Goal: Navigation & Orientation: Find specific page/section

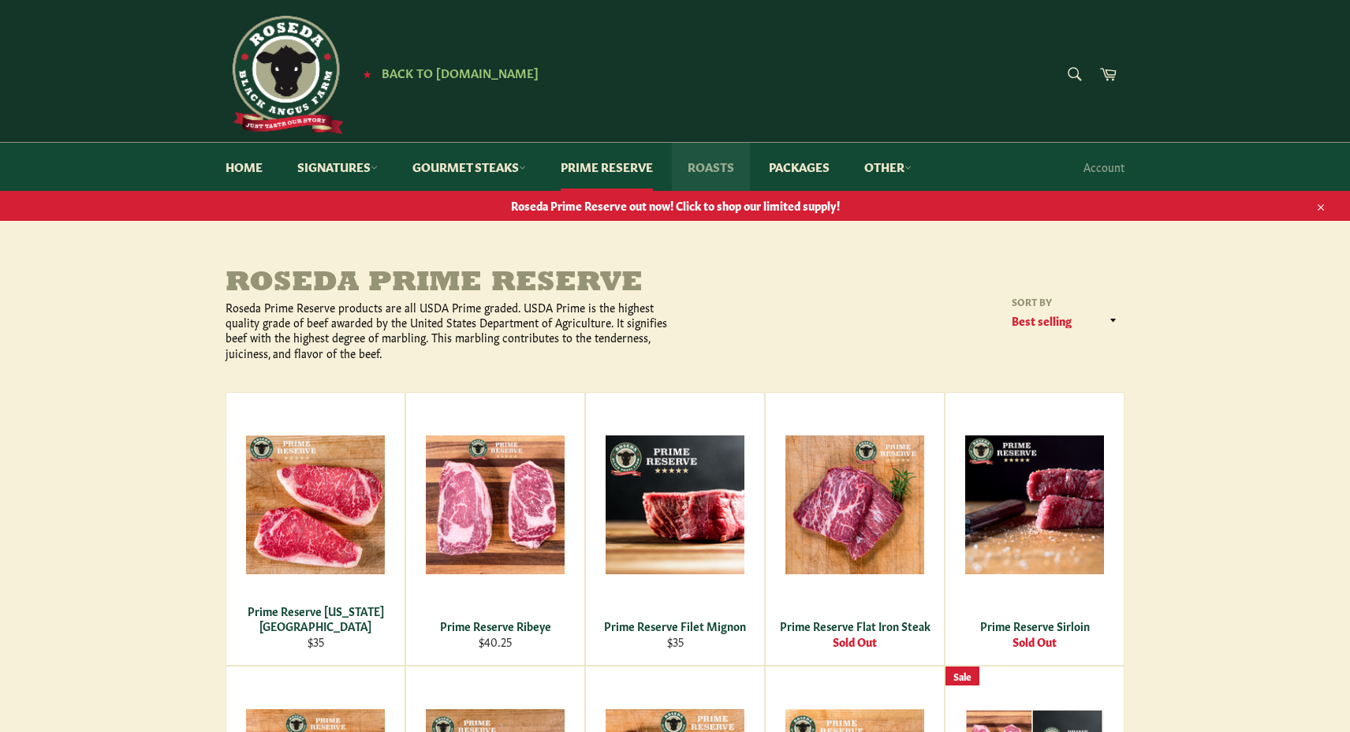
click at [704, 165] on link "Roasts" at bounding box center [711, 167] width 78 height 48
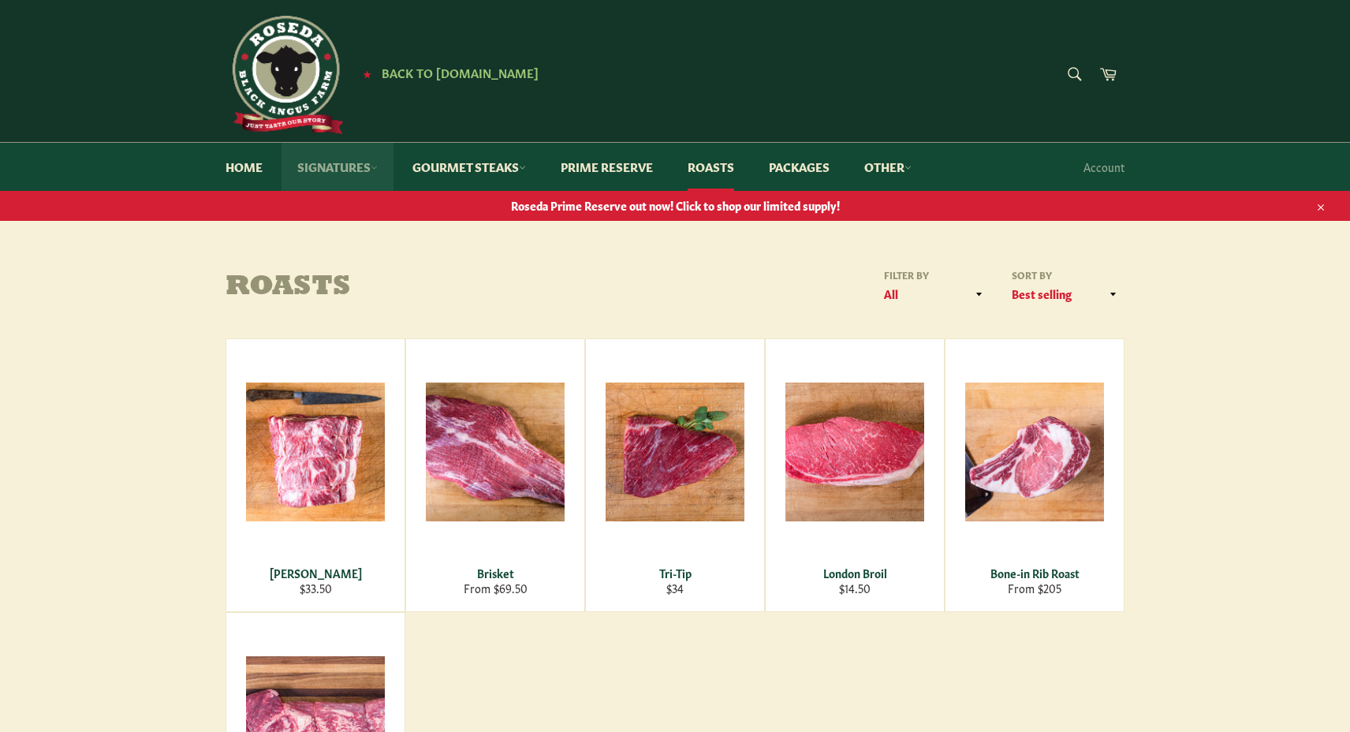
click at [366, 171] on link "Signatures" at bounding box center [338, 167] width 112 height 48
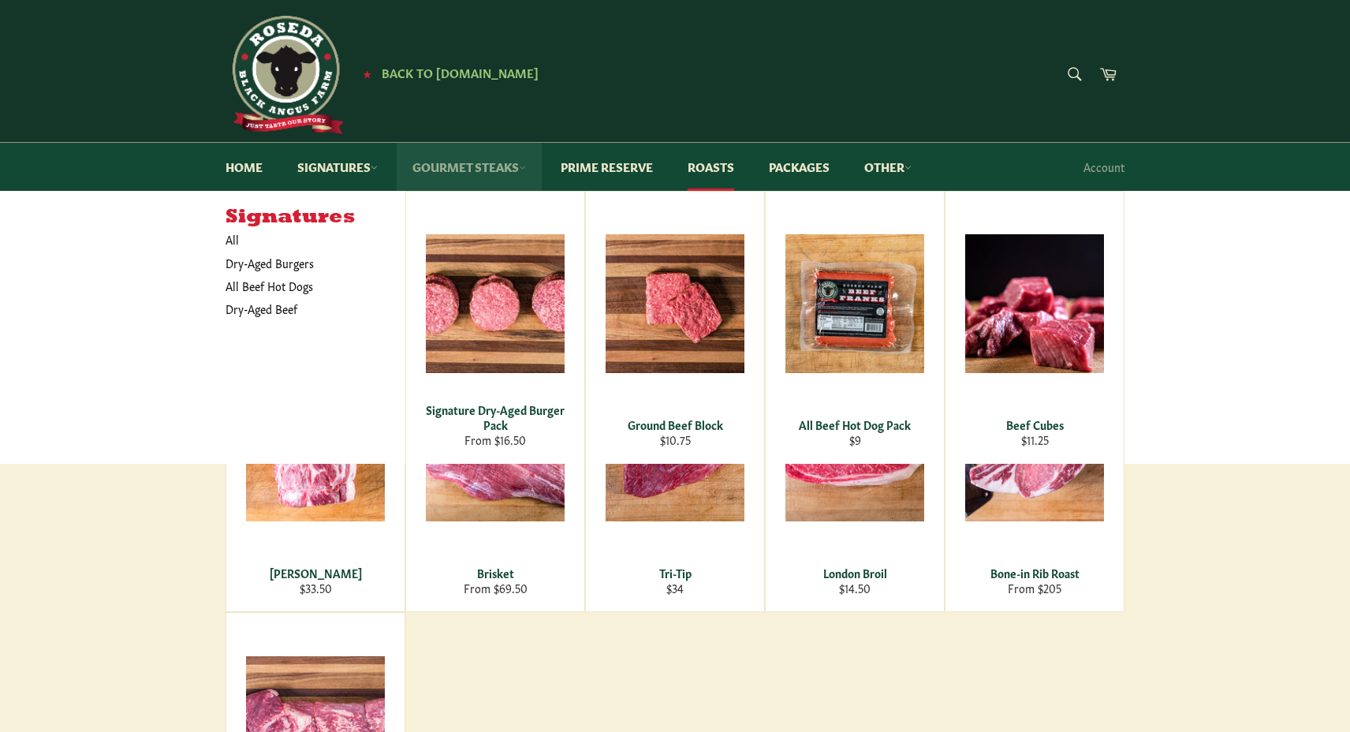
click at [466, 168] on link "Gourmet Steaks" at bounding box center [469, 167] width 145 height 48
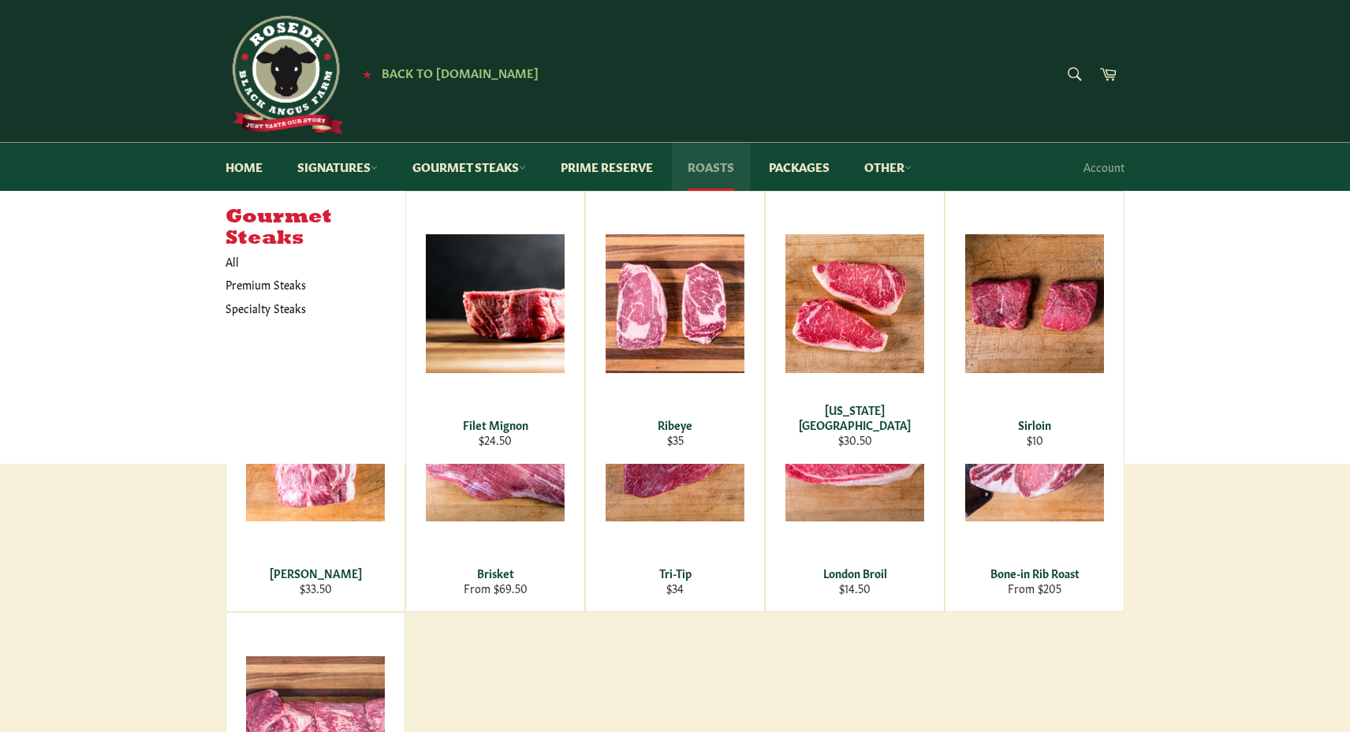
click at [717, 166] on link "Roasts" at bounding box center [711, 167] width 78 height 48
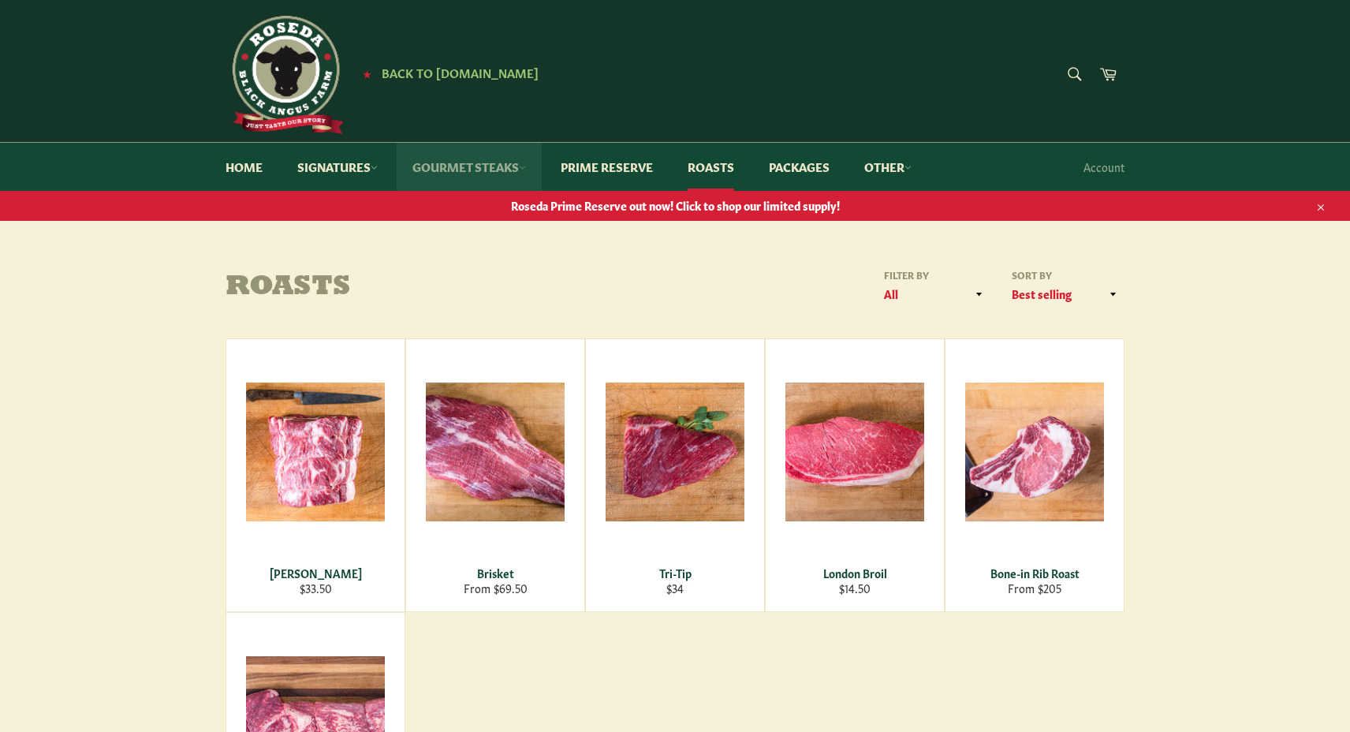
click at [512, 162] on link "Gourmet Steaks" at bounding box center [469, 167] width 145 height 48
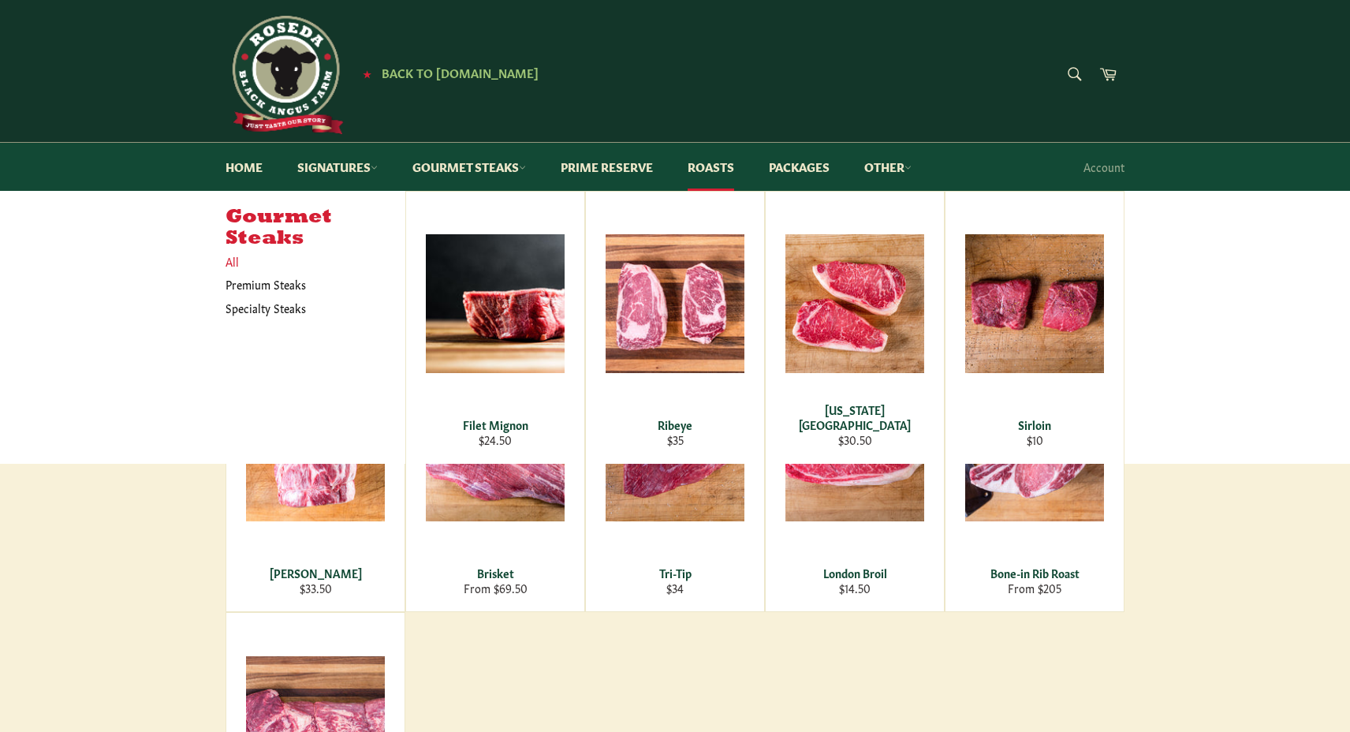
click at [237, 258] on link "All" at bounding box center [312, 261] width 188 height 23
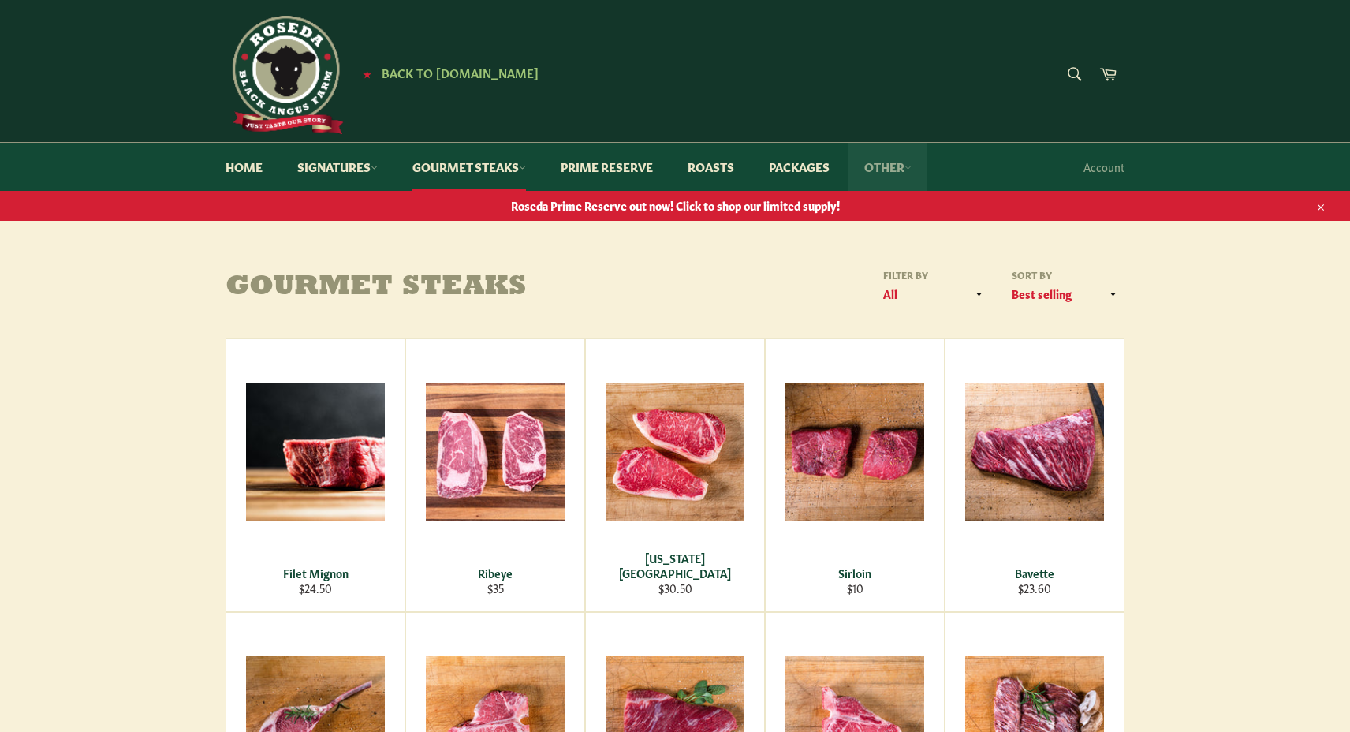
click at [887, 169] on link "Other" at bounding box center [888, 167] width 79 height 48
